Goal: Task Accomplishment & Management: Manage account settings

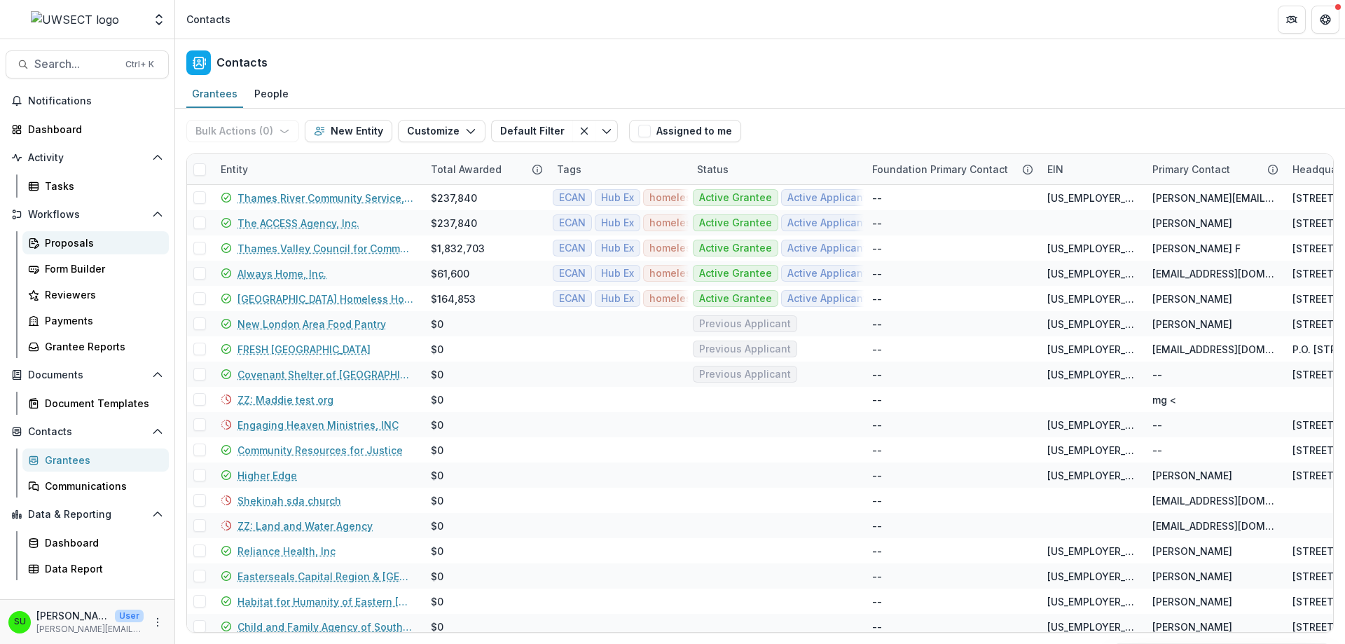
click at [80, 243] on div "Proposals" at bounding box center [101, 242] width 113 height 15
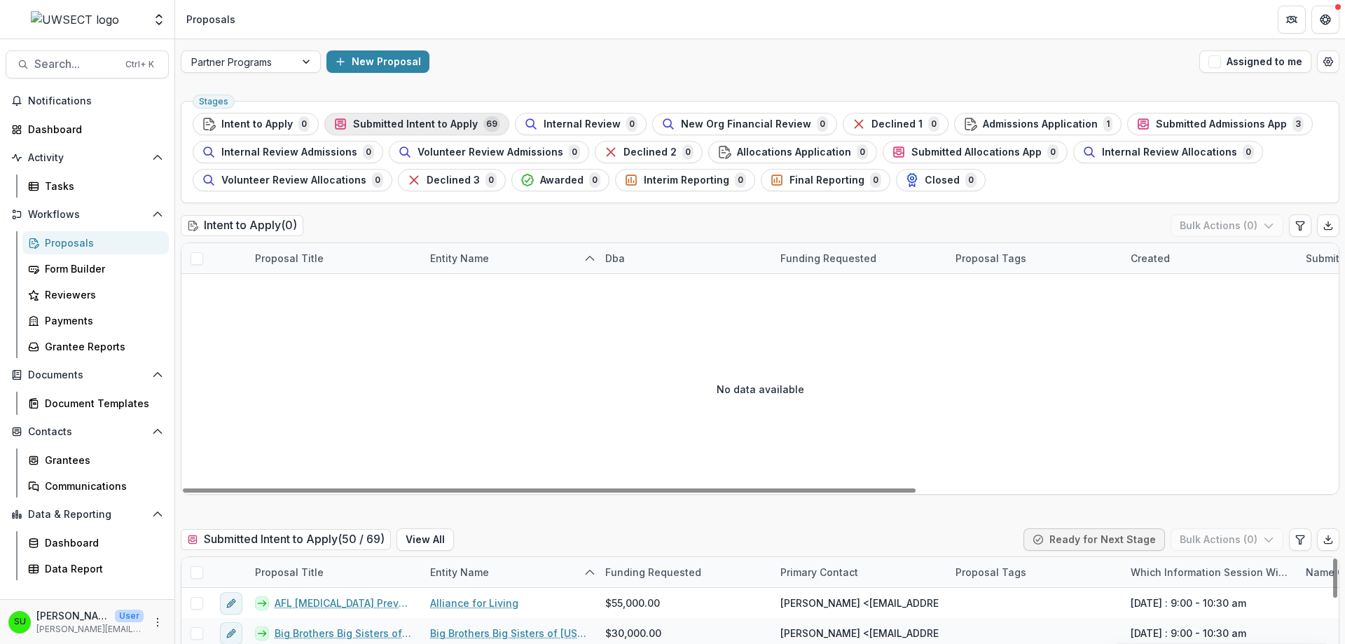
click at [387, 116] on div "Submitted Intent to Apply 69" at bounding box center [416, 123] width 167 height 15
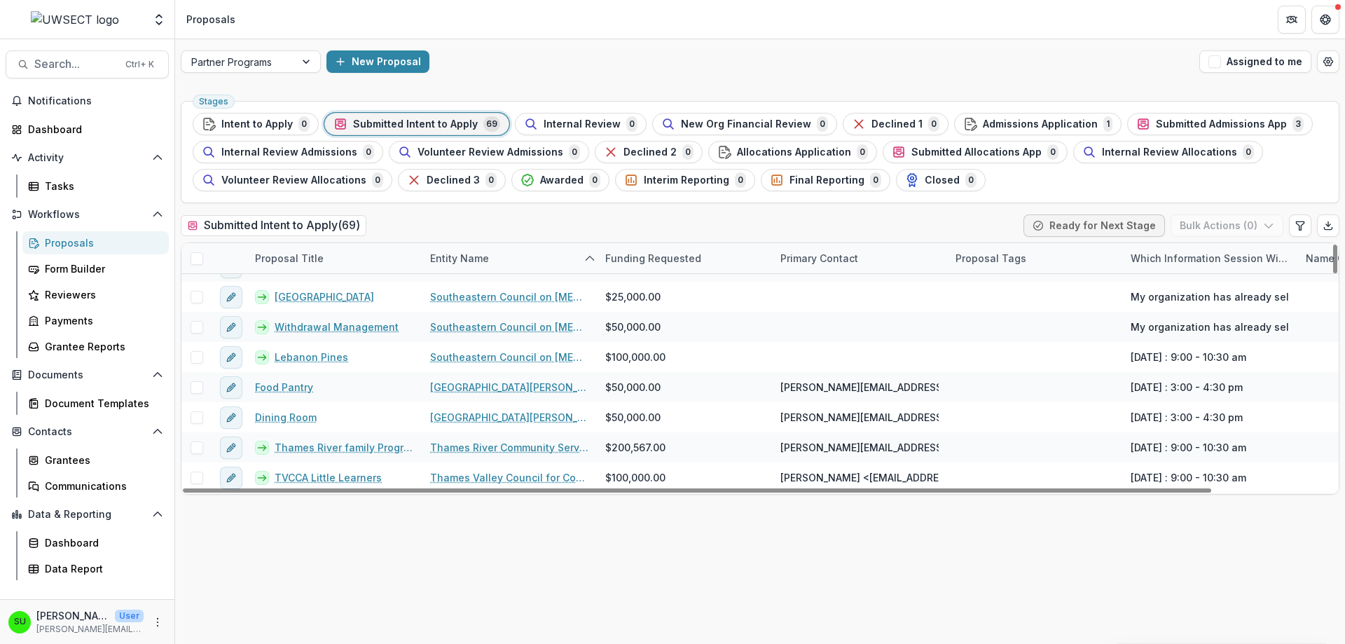
scroll to position [1088, 0]
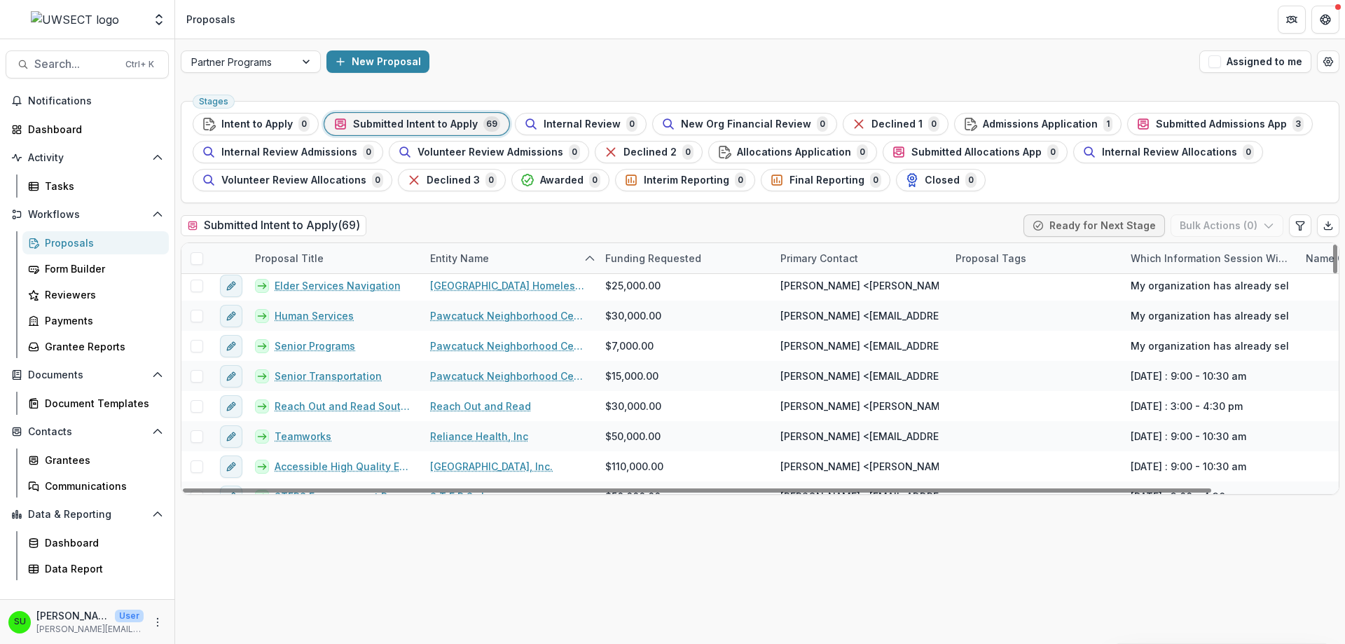
click at [312, 254] on div "Proposal Title" at bounding box center [289, 258] width 85 height 15
click at [311, 320] on span "Sort Ascending" at bounding box center [312, 319] width 74 height 12
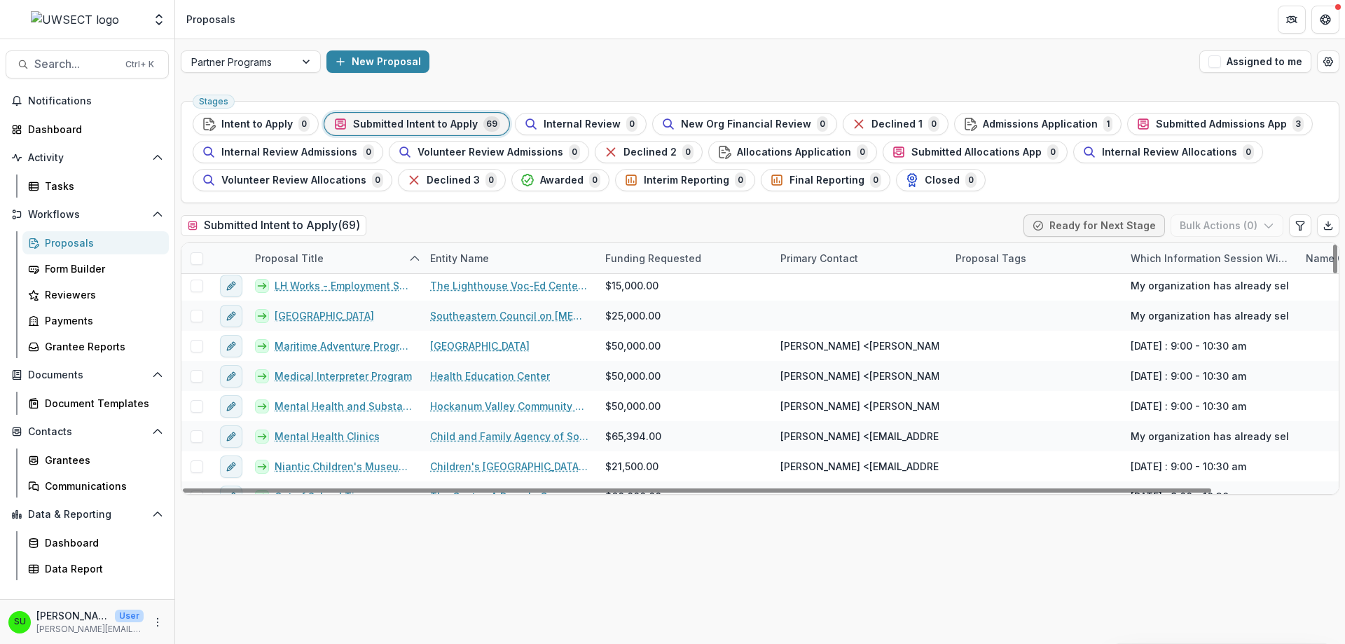
click at [436, 204] on div "Stages Intent to Apply 0 Submitted Intent to Apply 69 Internal Review 0 New Org…" at bounding box center [760, 369] width 1170 height 548
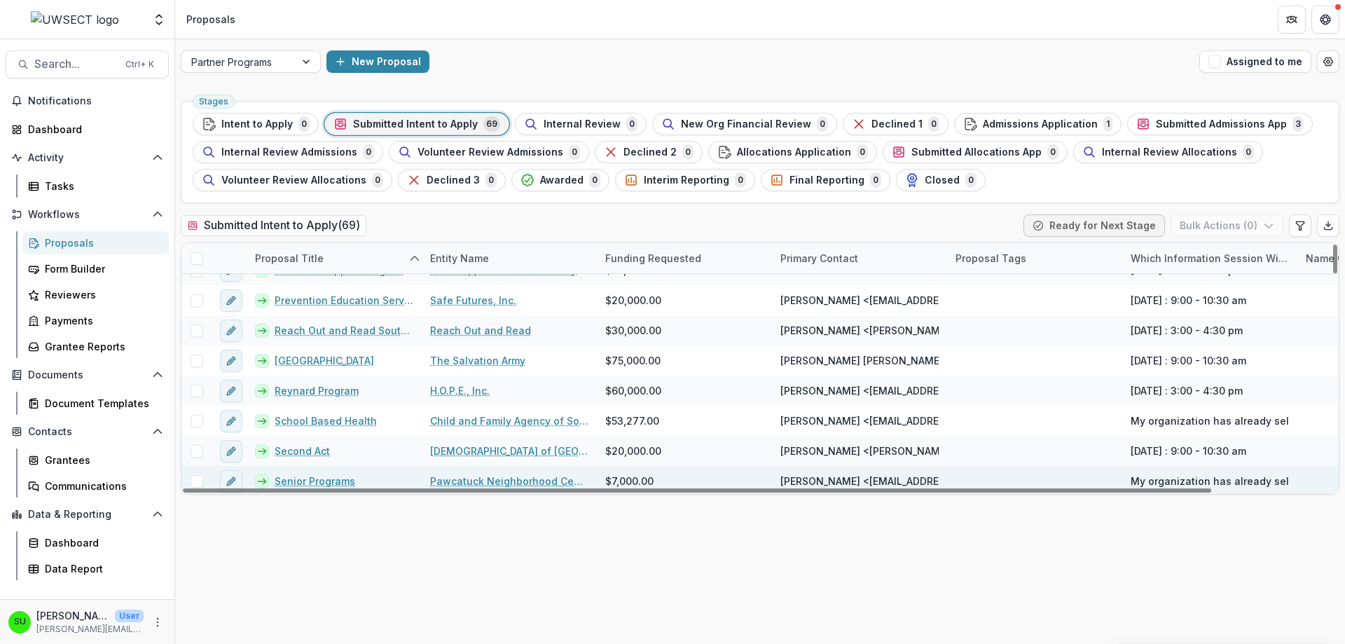
scroll to position [1368, 0]
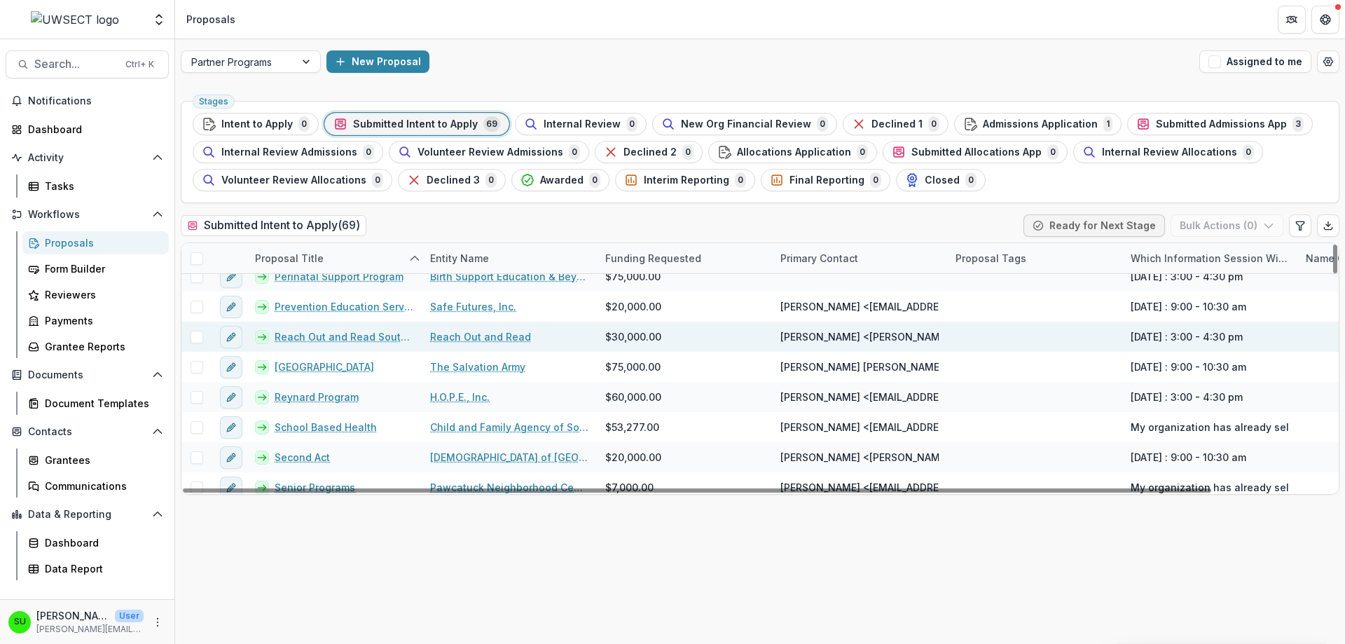
click at [360, 338] on link "Reach Out and Read Southeastern [US_STATE]" at bounding box center [344, 336] width 139 height 15
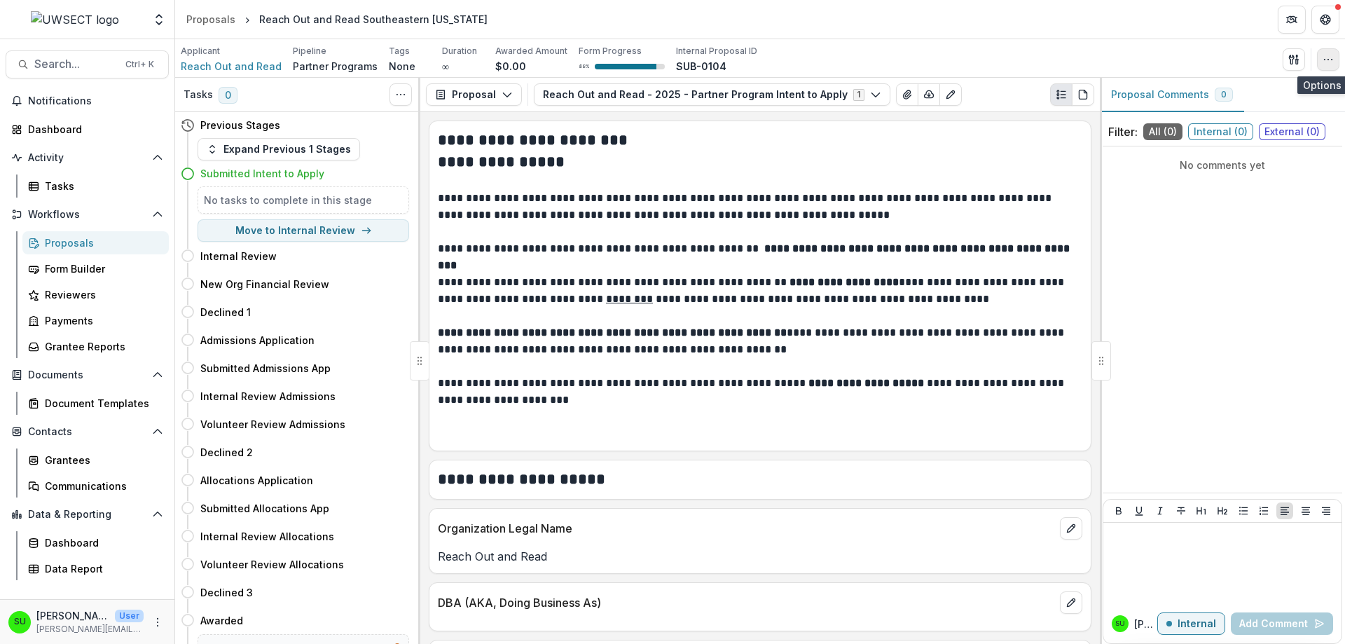
click at [1332, 60] on circle "button" at bounding box center [1332, 59] width 1 height 1
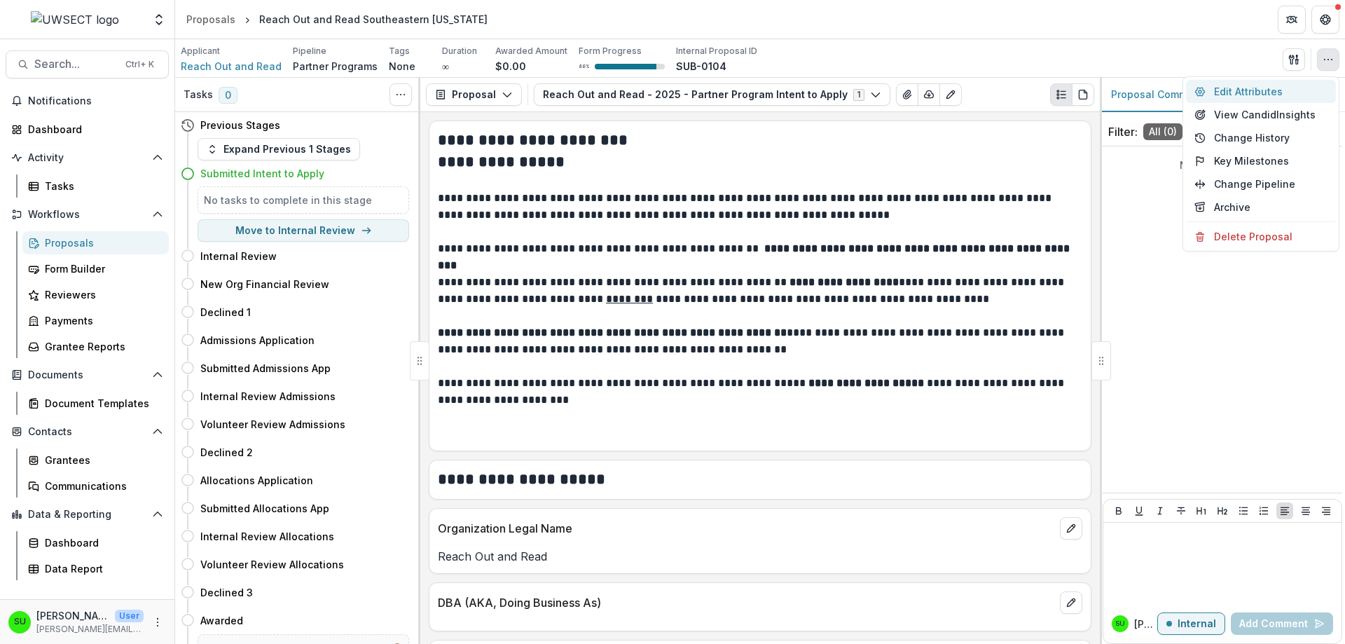
click at [1238, 90] on button "Edit Attributes" at bounding box center [1261, 91] width 150 height 23
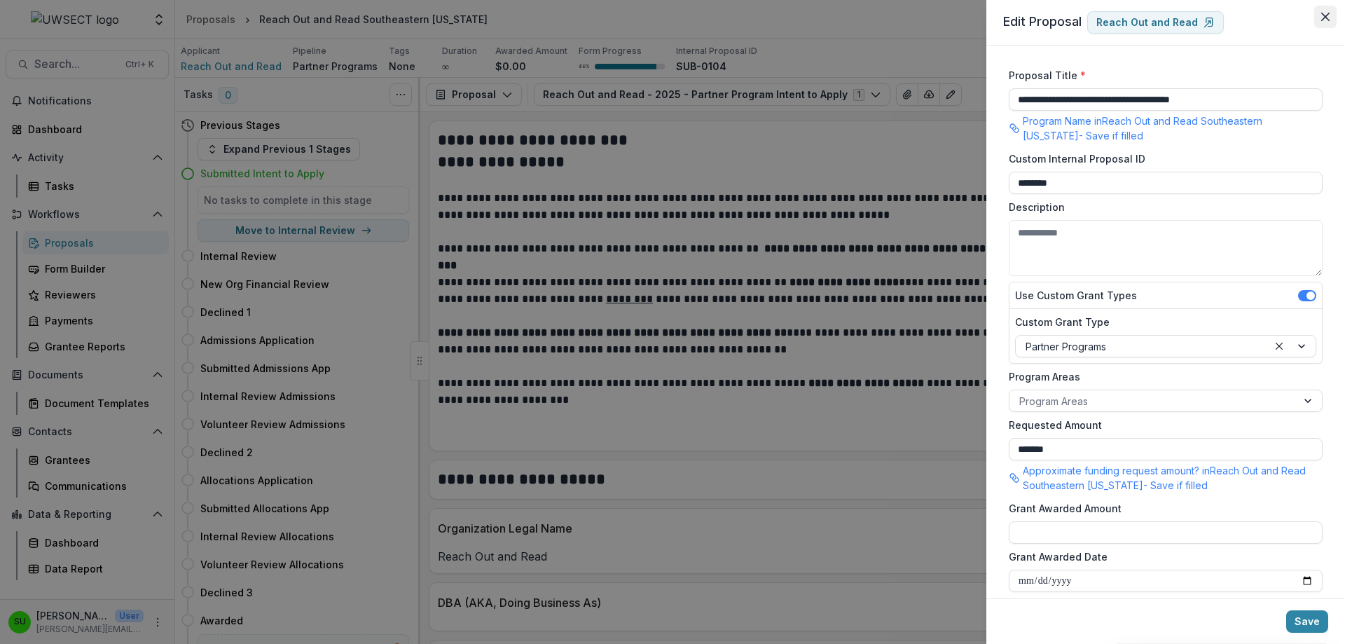
click at [1322, 18] on icon "Close" at bounding box center [1325, 17] width 8 height 8
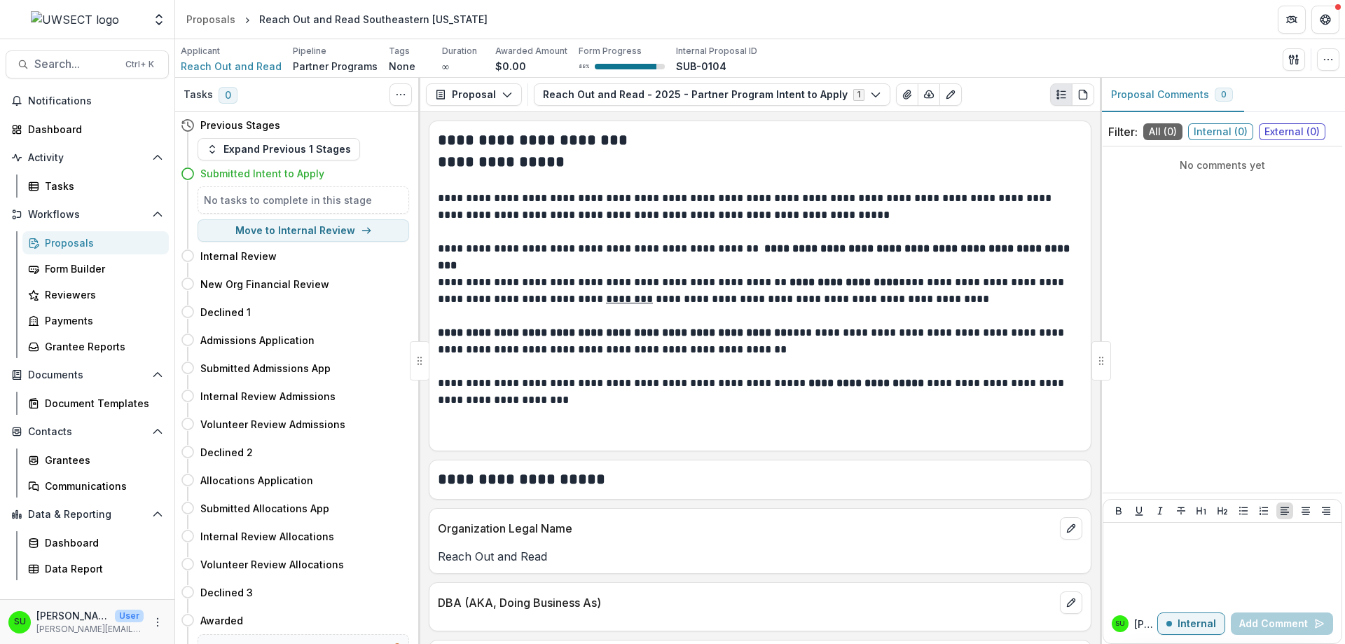
click at [1058, 46] on div "Applicant Reach Out and Read Pipeline Partner Programs Tags None All tags Durat…" at bounding box center [760, 59] width 1159 height 29
click at [69, 243] on div "Proposals" at bounding box center [101, 242] width 113 height 15
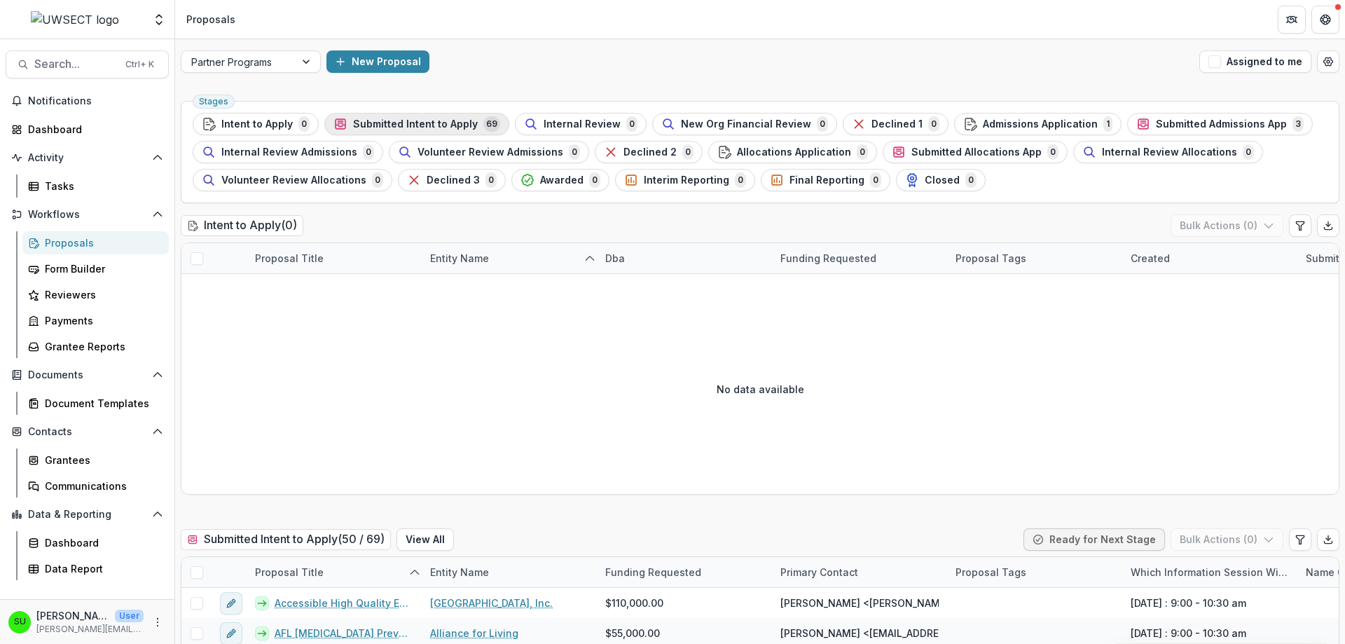
click at [391, 118] on span "Submitted Intent to Apply" at bounding box center [415, 124] width 125 height 12
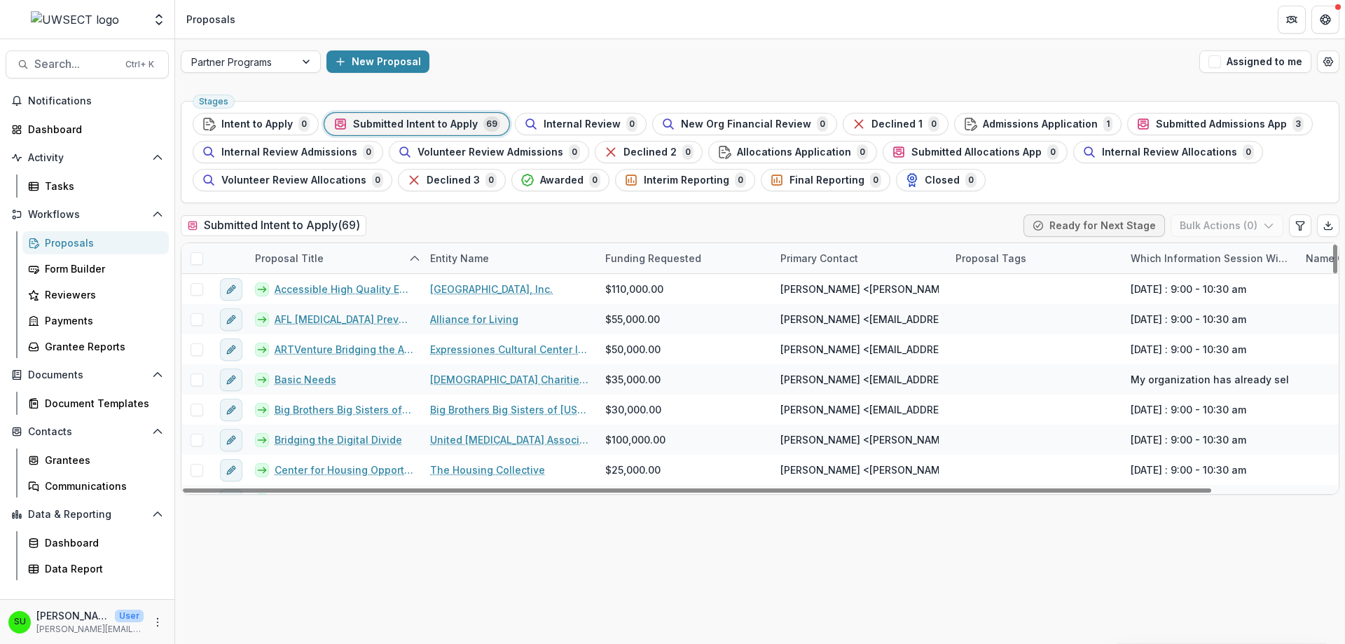
click at [527, 217] on div "Submitted Intent to Apply ( 69 ) Ready for Next Stage Bulk Actions ( 0 )" at bounding box center [760, 228] width 1159 height 28
click at [1302, 223] on icon "Edit table settings" at bounding box center [1300, 225] width 11 height 11
select select "******"
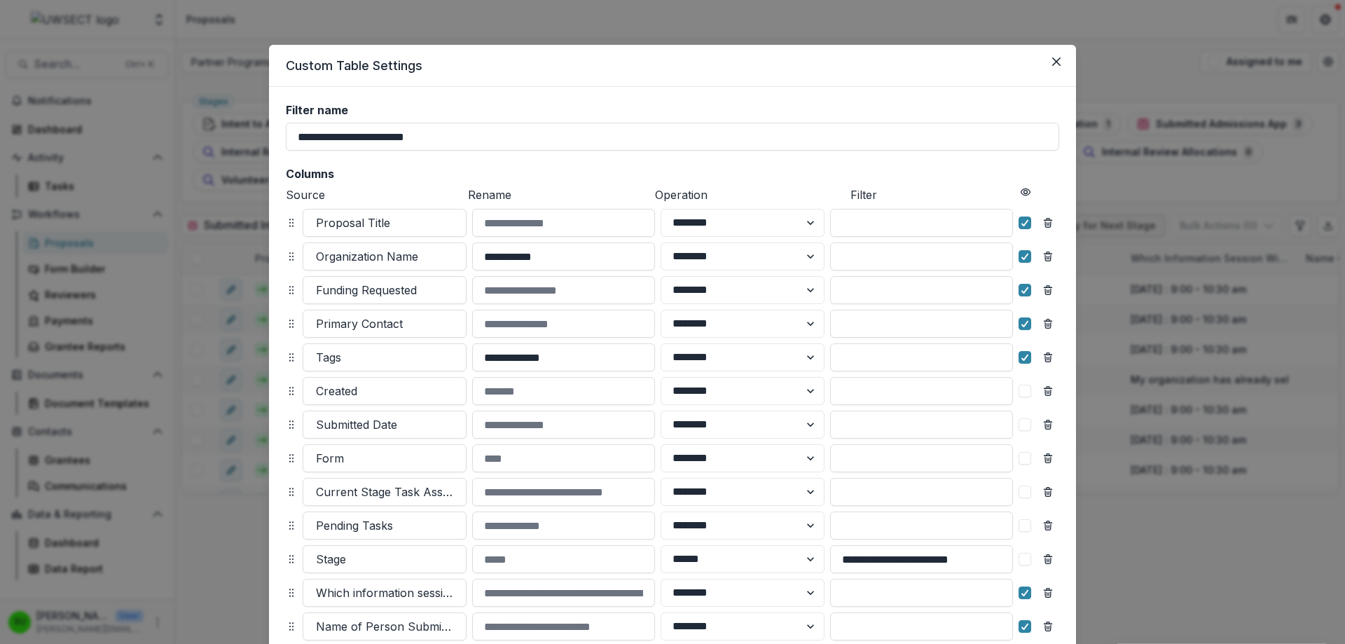
click at [1022, 427] on span at bounding box center [1025, 424] width 13 height 13
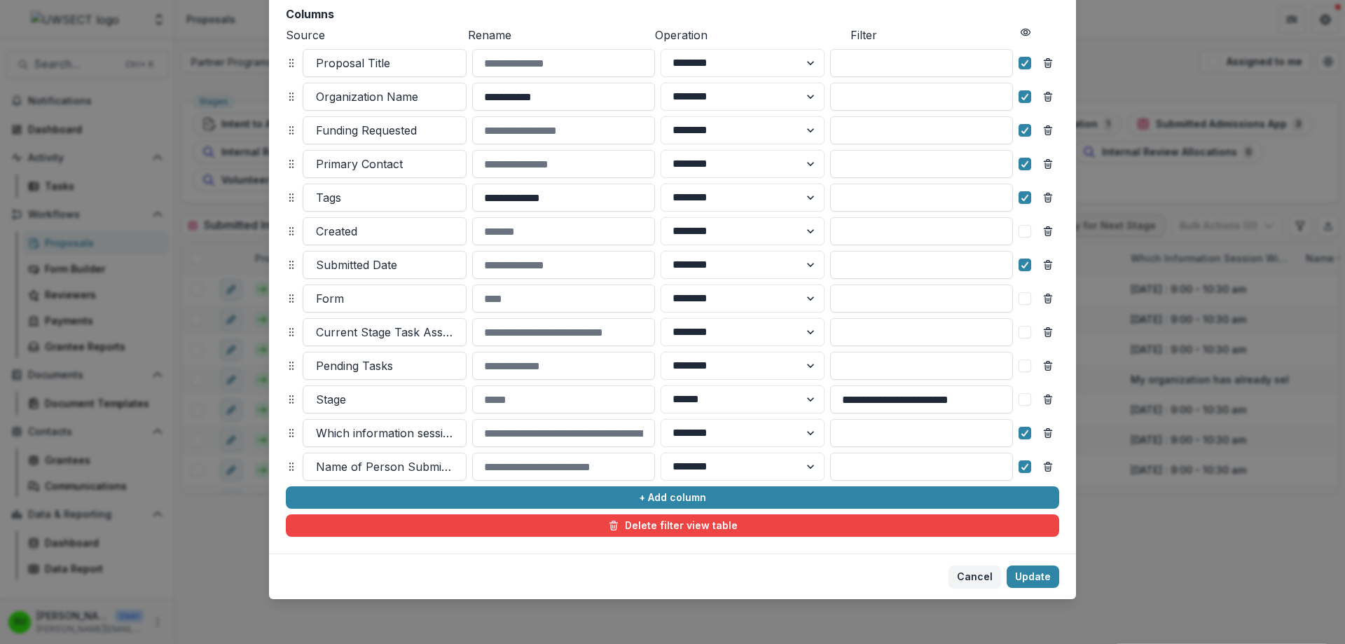
click at [1044, 591] on footer "Cancel Update" at bounding box center [672, 576] width 807 height 46
click at [1043, 573] on button "Update" at bounding box center [1033, 576] width 53 height 22
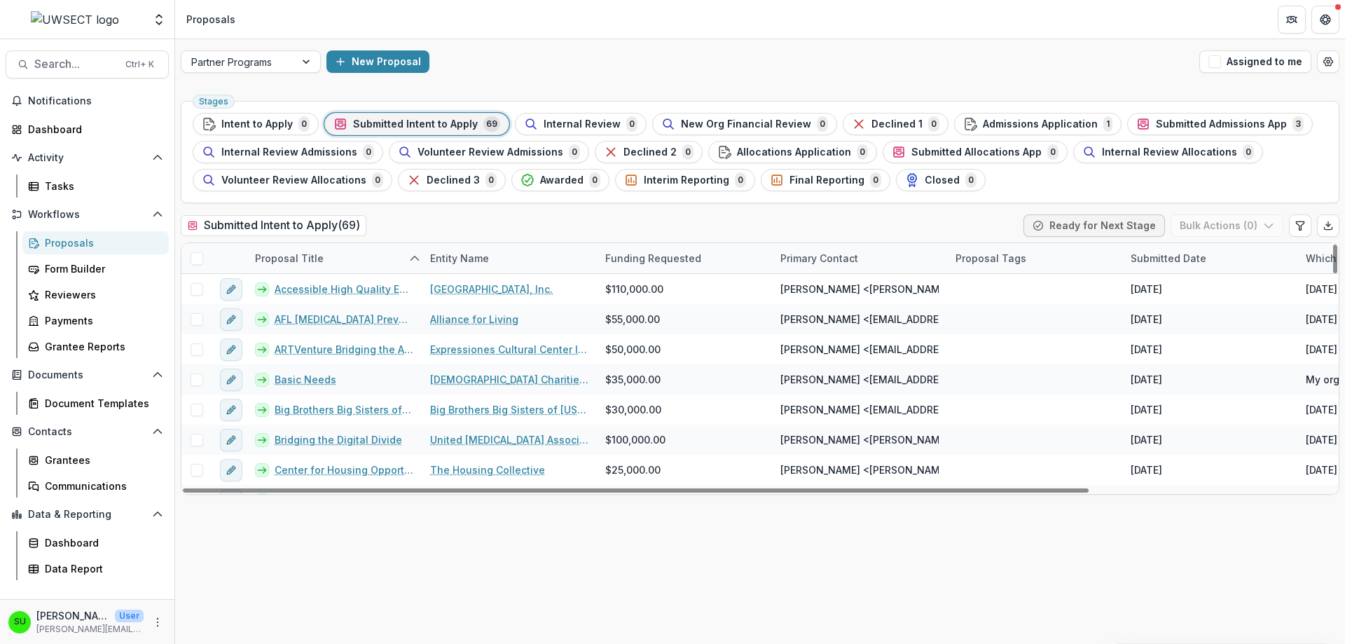
click at [1206, 258] on div "Submitted Date" at bounding box center [1168, 258] width 92 height 15
click at [1182, 316] on span "Sort Ascending" at bounding box center [1187, 319] width 74 height 12
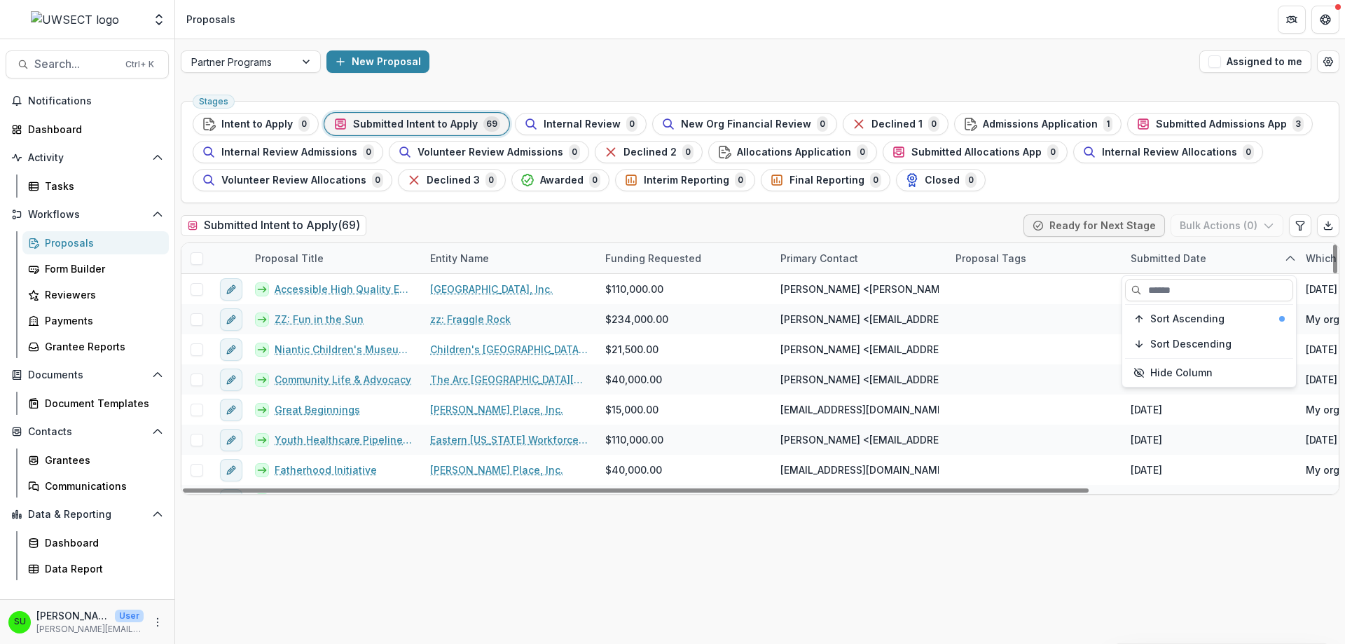
click at [1006, 220] on div "Submitted Intent to Apply ( 69 ) Ready for Next Stage Bulk Actions ( 0 )" at bounding box center [760, 228] width 1159 height 28
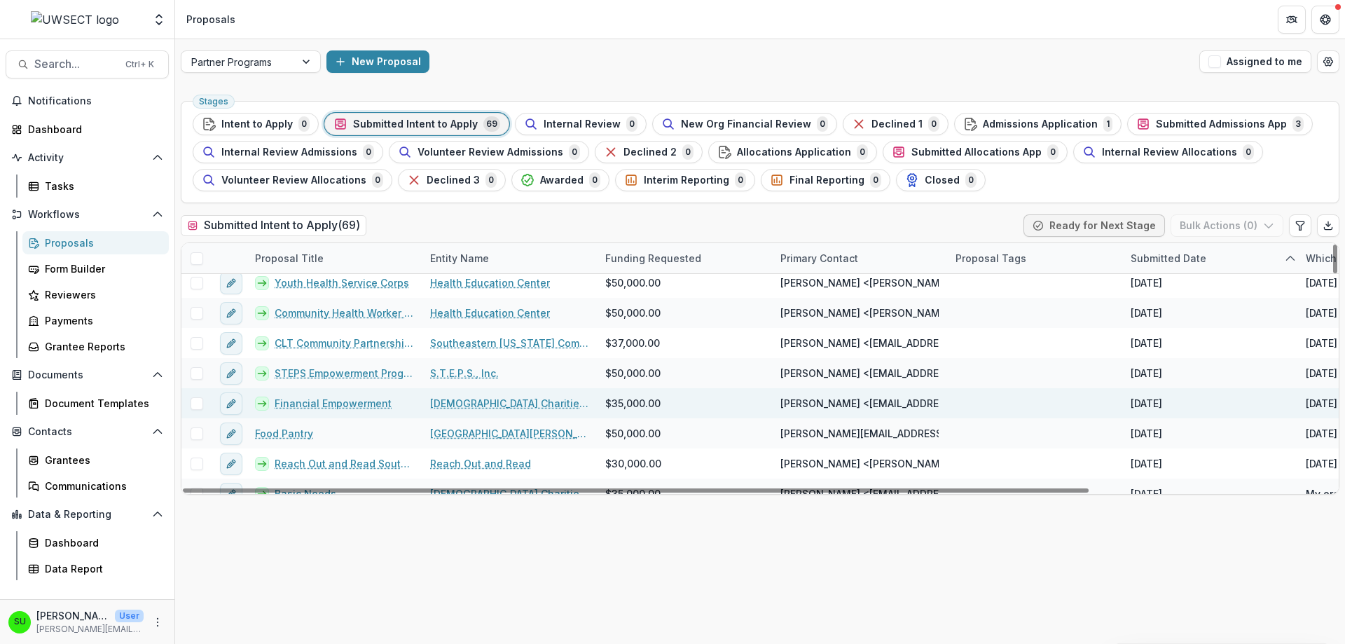
scroll to position [1858, 0]
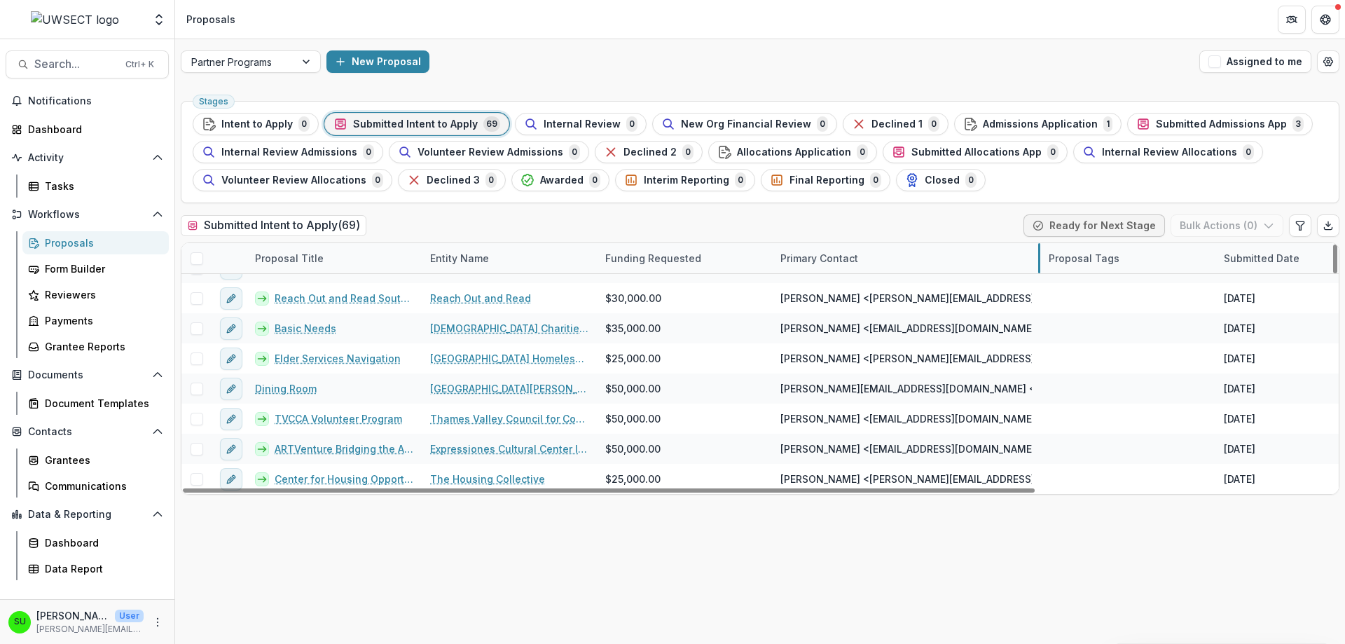
drag, startPoint x: 946, startPoint y: 260, endPoint x: 1039, endPoint y: 260, distance: 93.2
click at [912, 220] on div "Submitted Intent to Apply ( 69 ) Ready for Next Stage Bulk Actions ( 0 )" at bounding box center [760, 228] width 1159 height 28
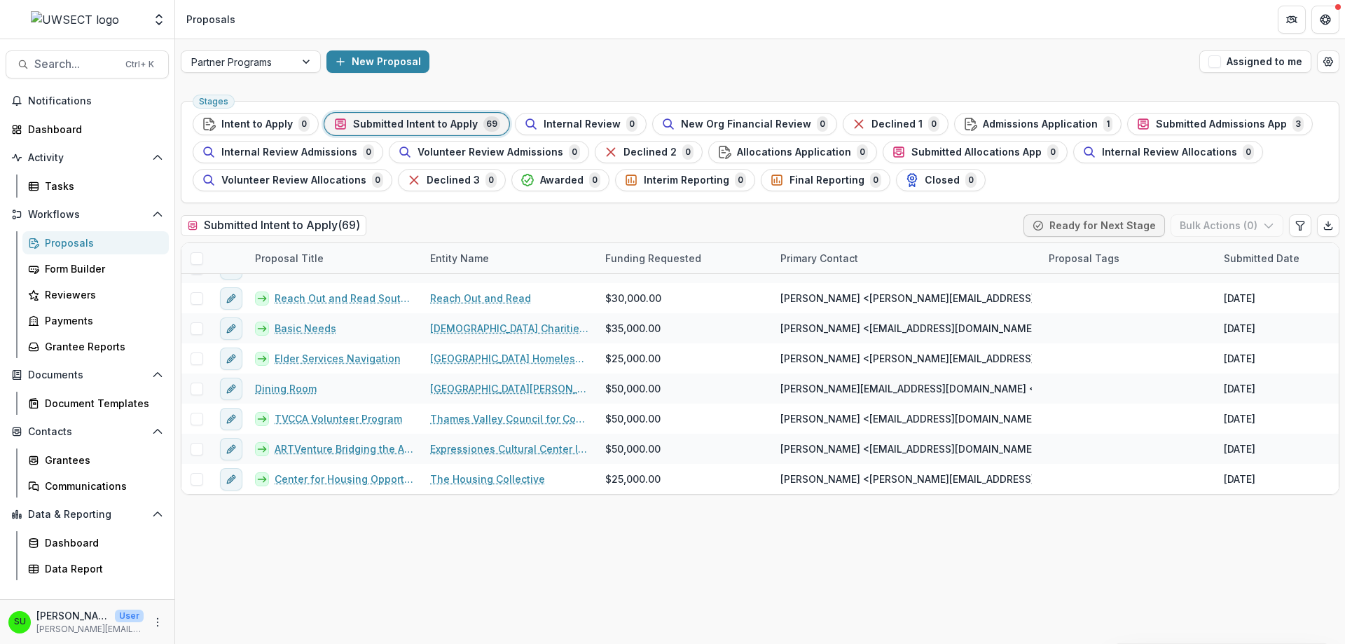
click at [524, 37] on header "Proposals" at bounding box center [760, 19] width 1170 height 39
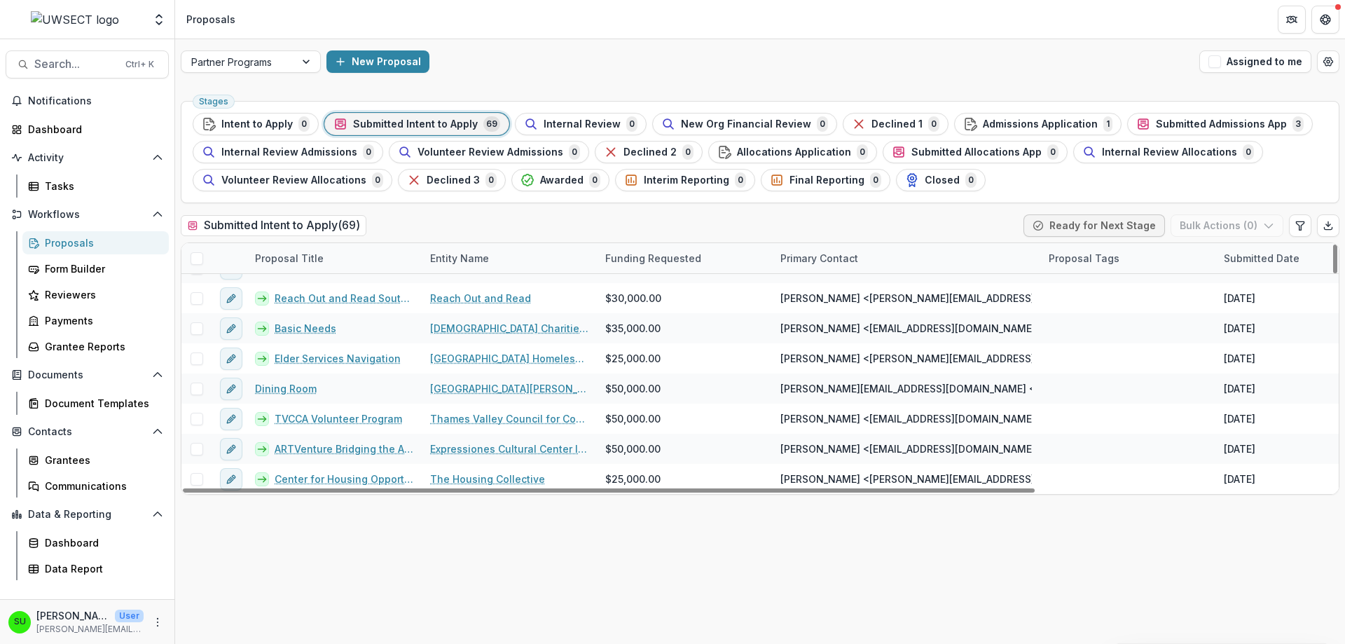
click at [772, 224] on div "Submitted Intent to Apply ( 69 ) Ready for Next Stage Bulk Actions ( 0 )" at bounding box center [760, 228] width 1159 height 28
